Goal: Obtain resource: Obtain resource

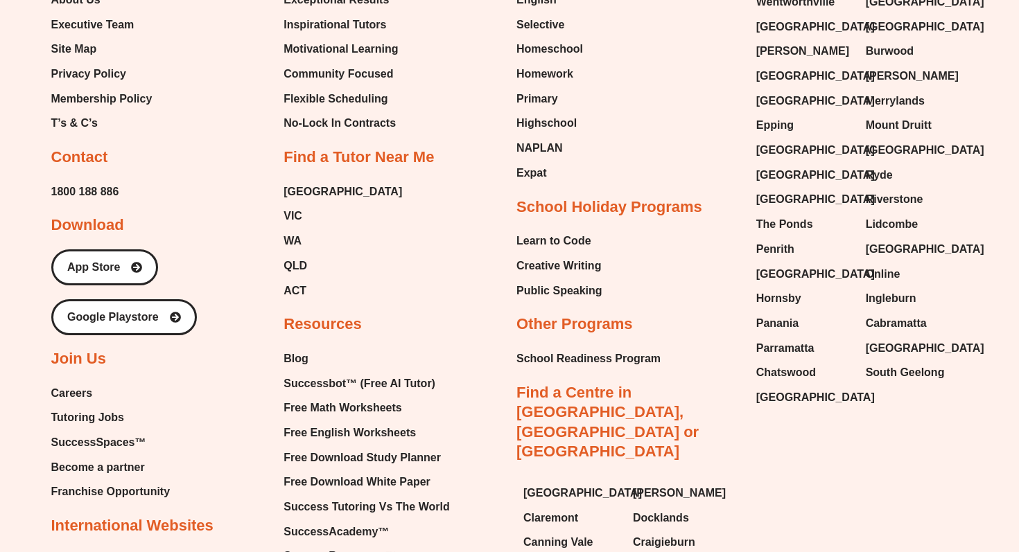
scroll to position [5961, 0]
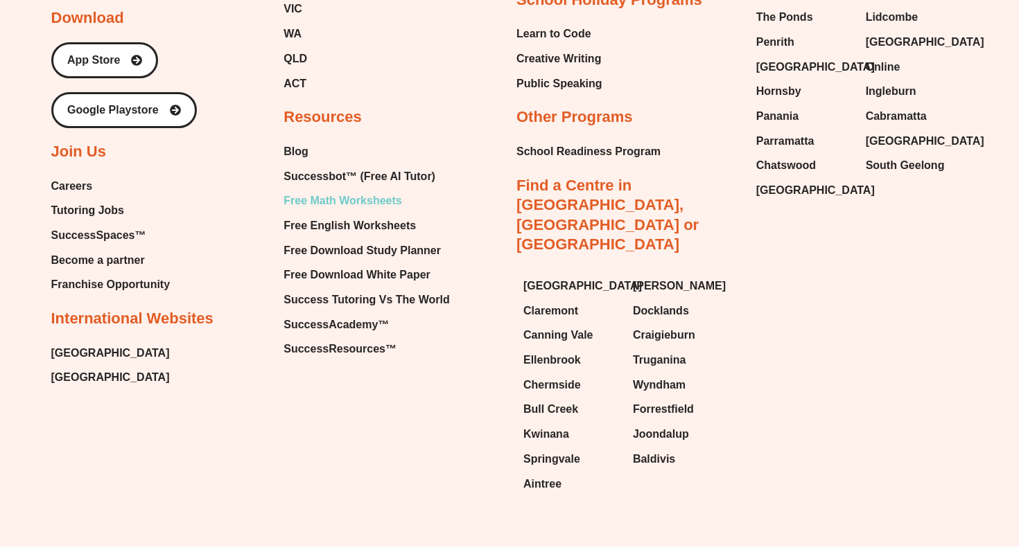
click at [348, 191] on span "Free Math Worksheets" at bounding box center [342, 201] width 118 height 21
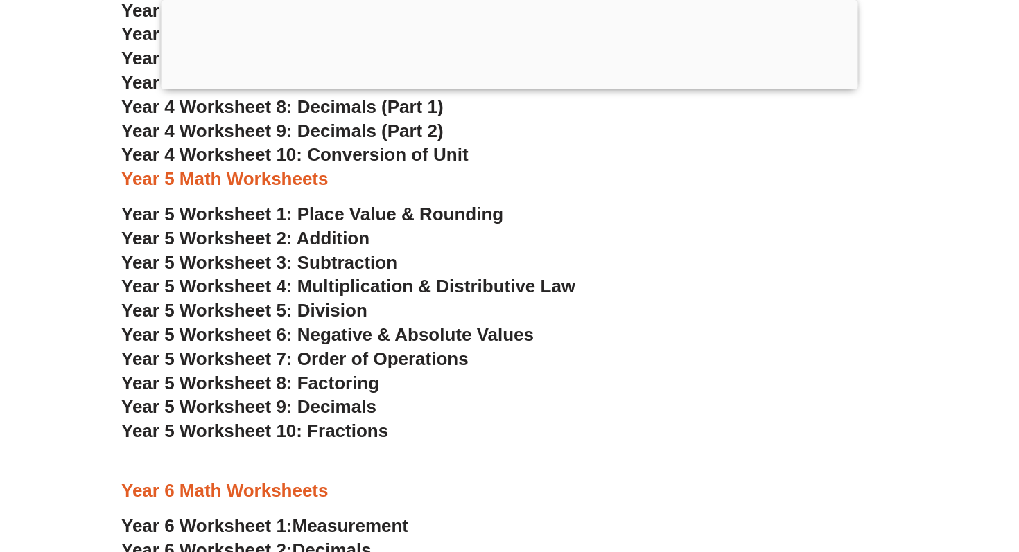
scroll to position [2512, 0]
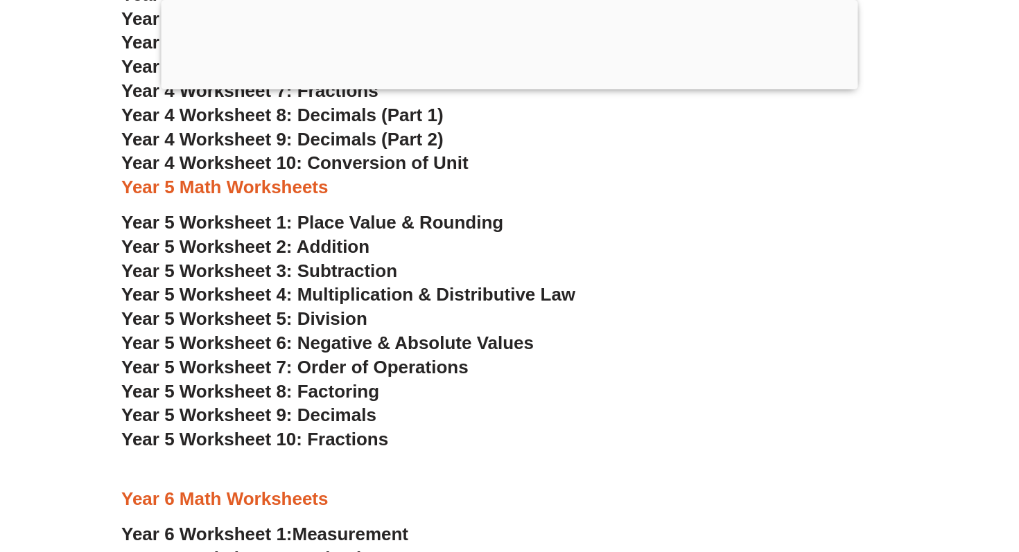
click at [333, 250] on span "Year 5 Worksheet 2: Addition" at bounding box center [245, 246] width 248 height 21
click at [342, 273] on span "Year 5 Worksheet 3: Subtraction" at bounding box center [259, 271] width 276 height 21
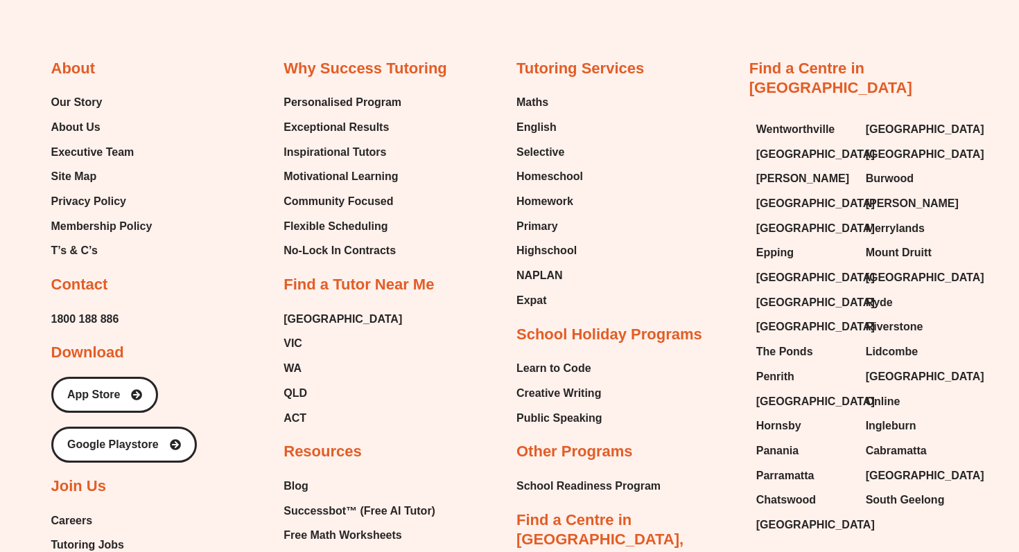
scroll to position [5961, 0]
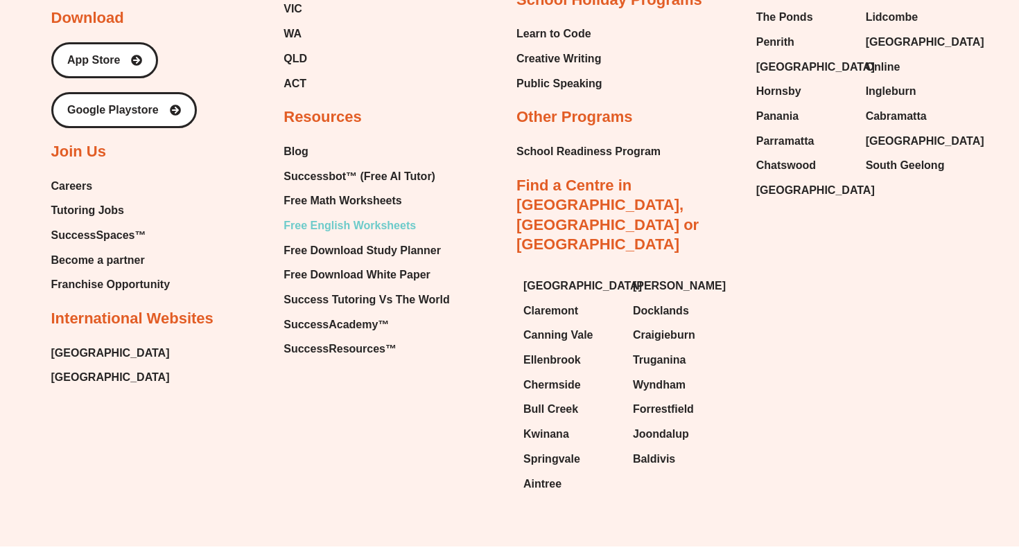
click at [342, 216] on span "Free English Worksheets" at bounding box center [349, 226] width 132 height 21
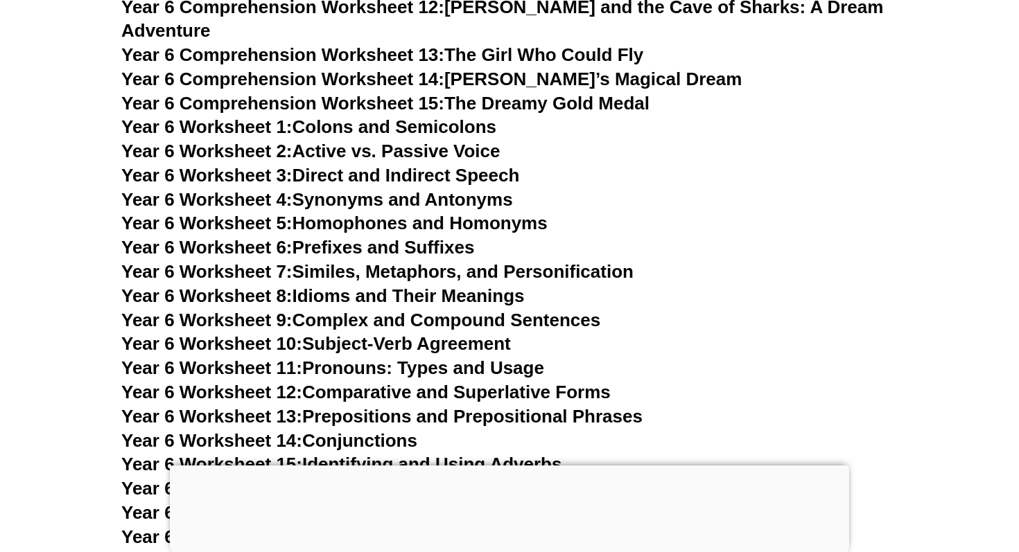
scroll to position [7711, 0]
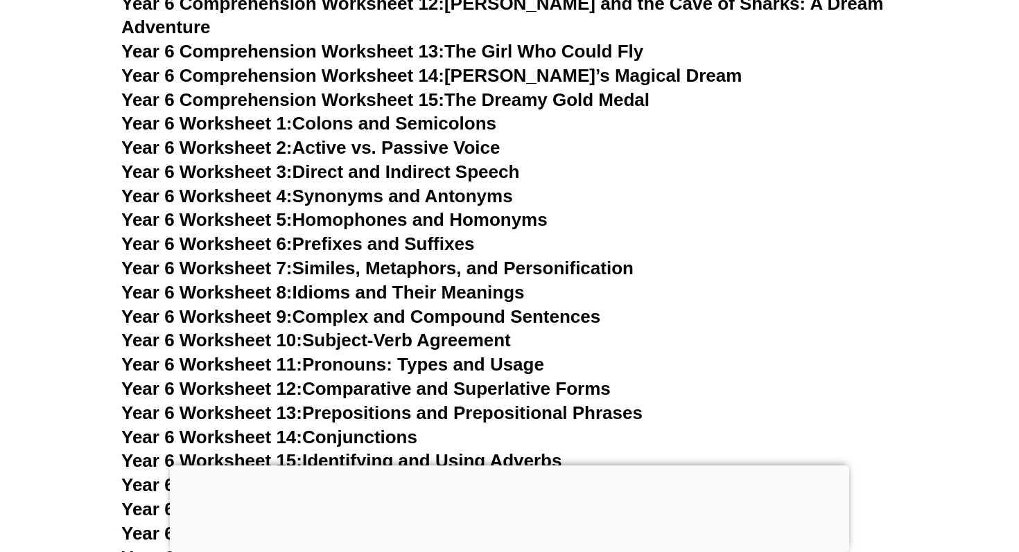
click at [396, 258] on link "Year 6 Worksheet 7: Similes, Metaphors, and Personification" at bounding box center [377, 268] width 512 height 21
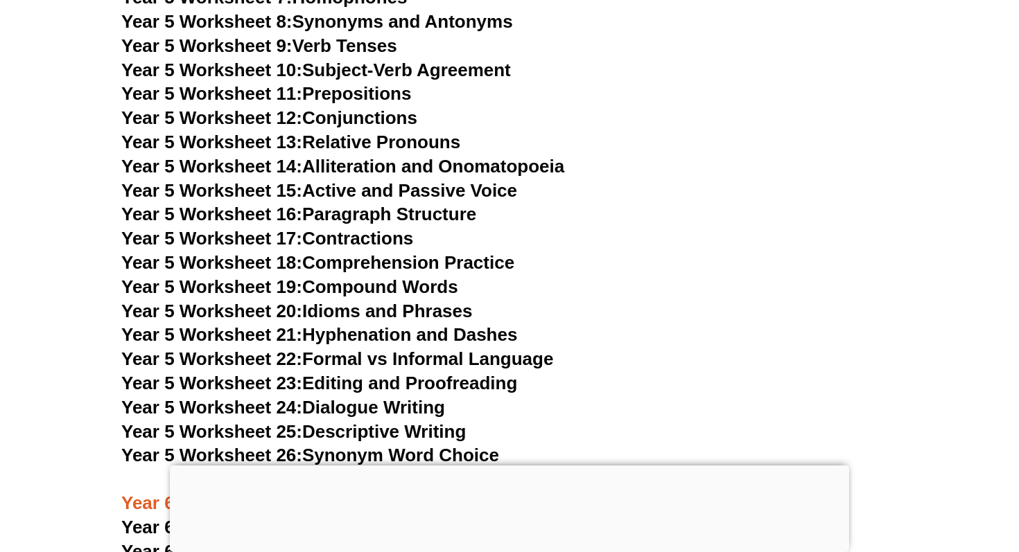
scroll to position [6907, 0]
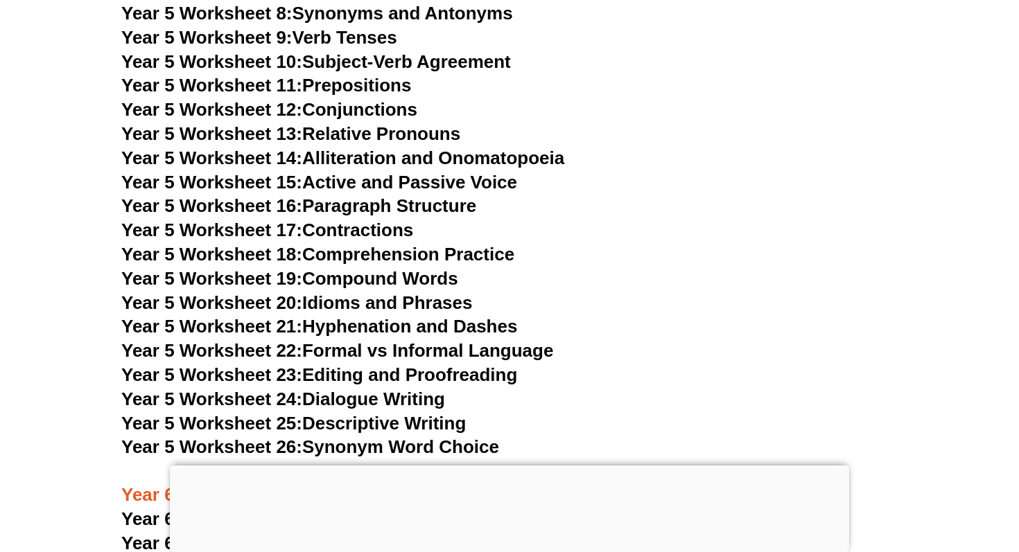
click at [387, 152] on link "Year 5 Worksheet 14: Alliteration and Onomatopoeia" at bounding box center [342, 158] width 443 height 21
